Goal: Task Accomplishment & Management: Complete application form

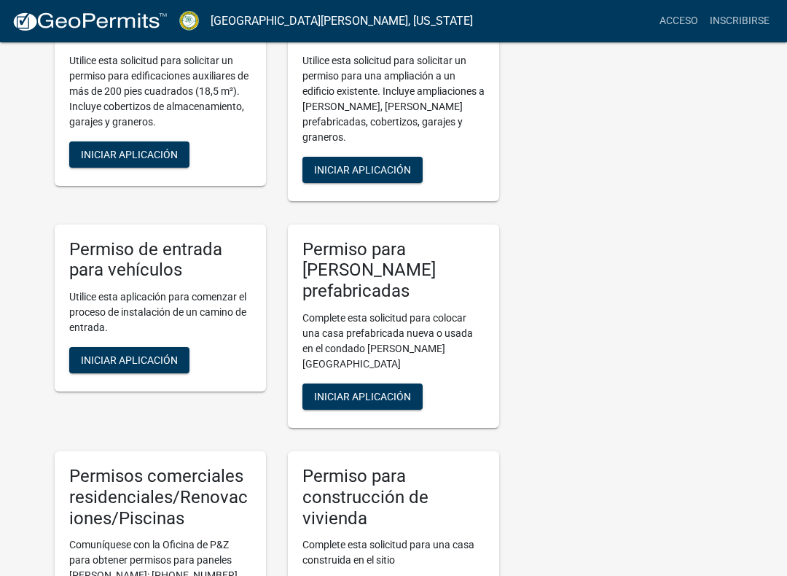
scroll to position [471, 0]
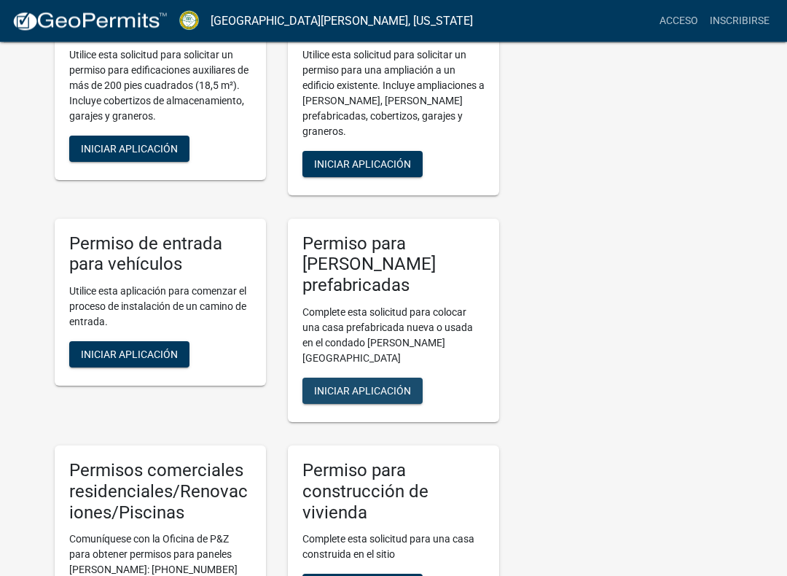
click at [391, 385] on font "Iniciar aplicación" at bounding box center [362, 391] width 97 height 12
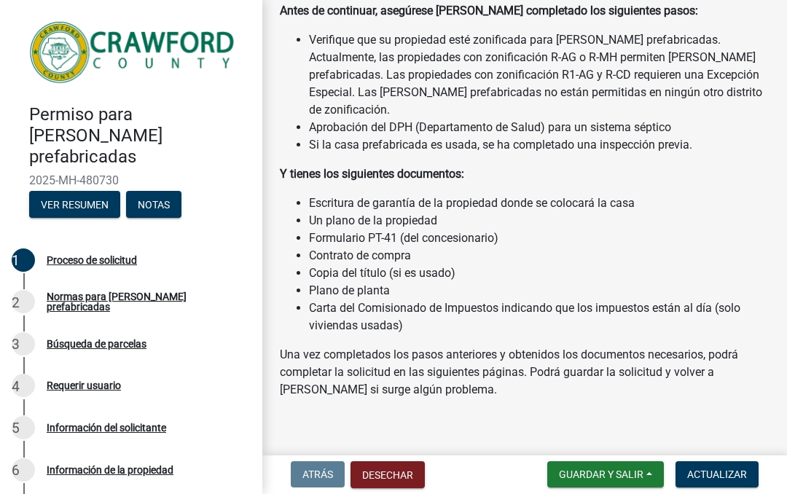
scroll to position [125, 0]
click at [124, 254] on font "Proceso de solicitud" at bounding box center [92, 260] width 90 height 12
click at [187, 291] on font "Normas para casas prefabricadas" at bounding box center [117, 302] width 140 height 22
click at [186, 291] on font "Normas para casas prefabricadas" at bounding box center [117, 302] width 140 height 22
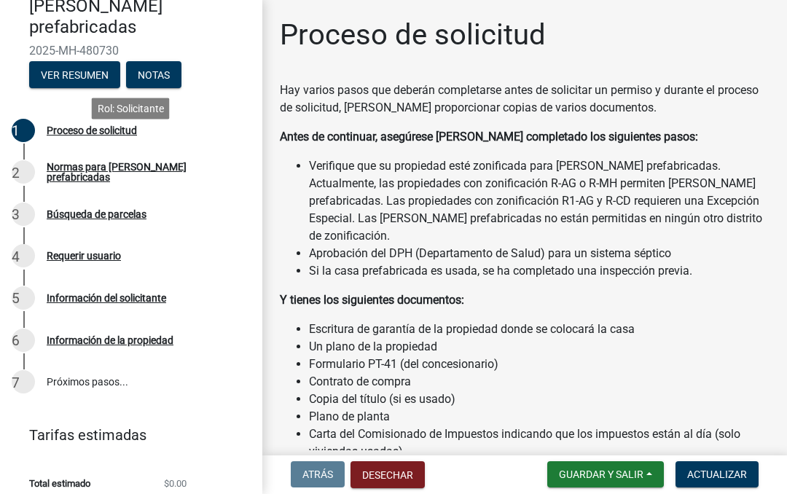
scroll to position [129, 0]
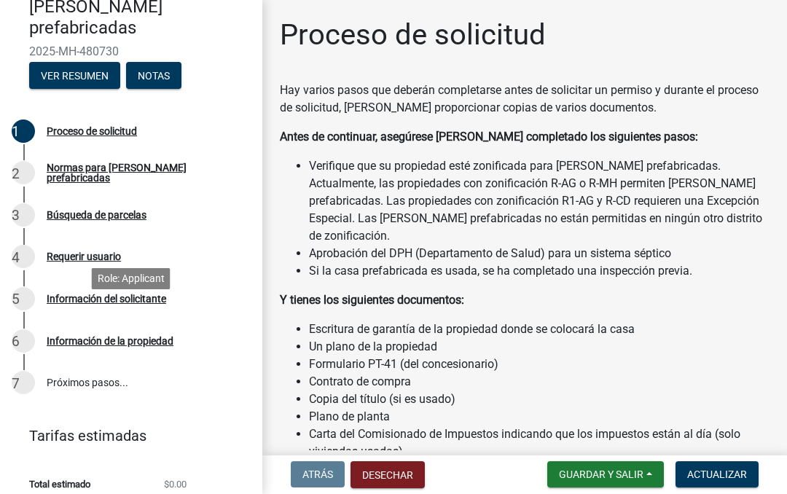
click at [171, 335] on font "Información de la propiedad" at bounding box center [110, 341] width 127 height 12
click at [154, 162] on font "Normas para casas prefabricadas" at bounding box center [117, 173] width 140 height 22
click at [90, 69] on font "Ver resumen" at bounding box center [75, 75] width 68 height 12
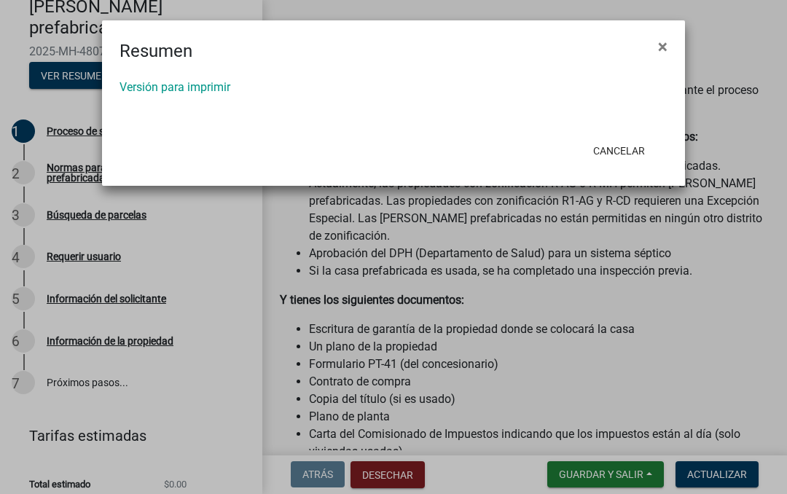
click at [668, 46] on button "×" at bounding box center [662, 46] width 33 height 41
